Goal: Task Accomplishment & Management: Use online tool/utility

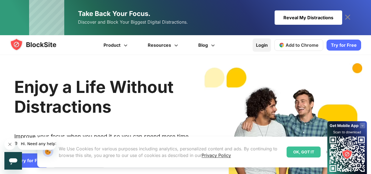
click at [261, 44] on link "Login" at bounding box center [261, 44] width 18 height 13
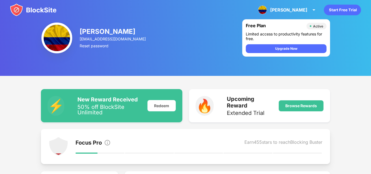
click at [49, 9] on img at bounding box center [33, 9] width 47 height 13
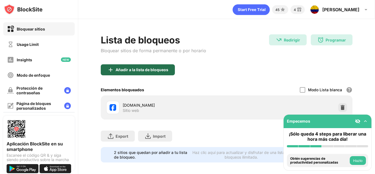
click at [159, 71] on div "Añadir a la lista de bloqueos" at bounding box center [141, 69] width 53 height 4
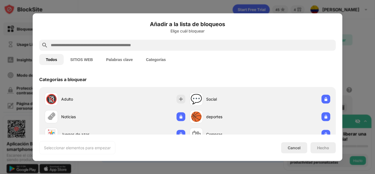
click at [134, 45] on input "text" at bounding box center [191, 45] width 283 height 7
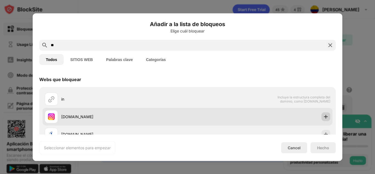
type input "**"
click at [325, 119] on div at bounding box center [325, 116] width 9 height 9
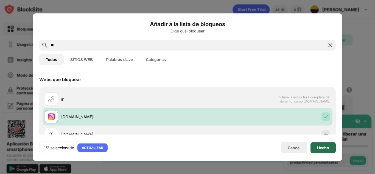
click at [322, 146] on div "Hecho" at bounding box center [323, 147] width 12 height 4
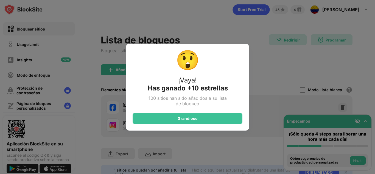
click at [171, 19] on div "😲 ¡Vaya! Has ganado +10 estrellas 100 sitios han sido añadidos a su lista de bl…" at bounding box center [187, 87] width 375 height 174
